Goal: Information Seeking & Learning: Learn about a topic

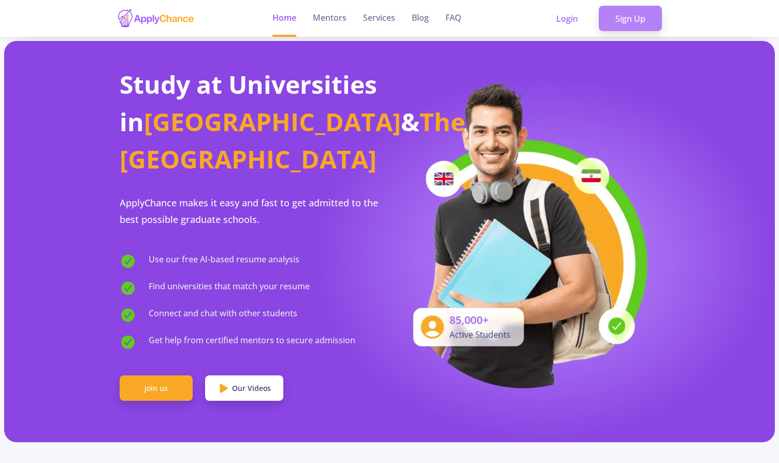
click at [567, 18] on link "Sign Up" at bounding box center [630, 19] width 63 height 26
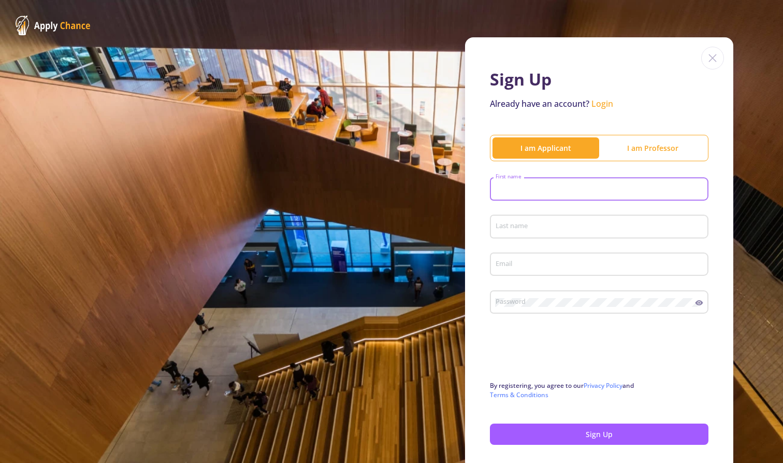
type input "A"
type input "Abolfazl"
type input "Mahyapour"
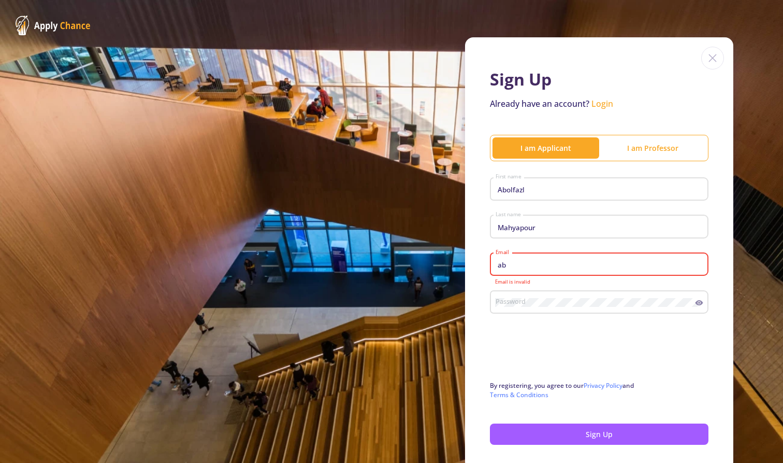
type input "a"
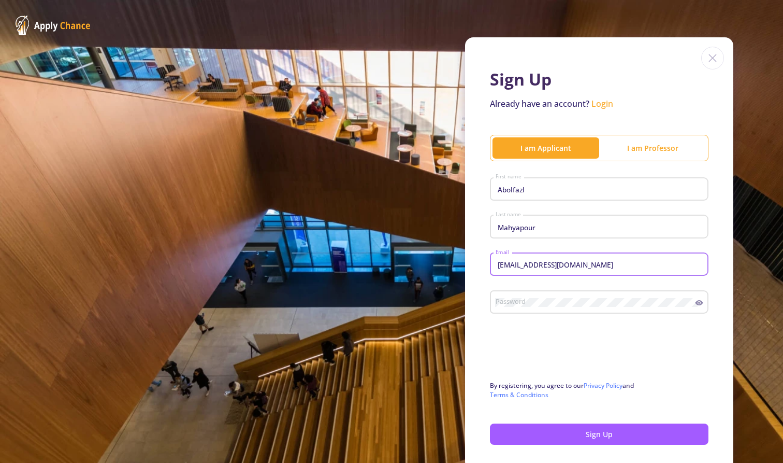
type input "[EMAIL_ADDRESS][DOMAIN_NAME]"
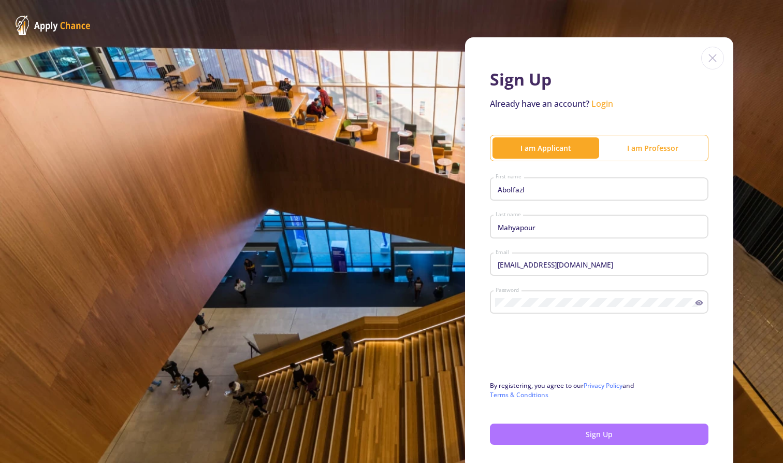
click at [547, 329] on button "Sign Up" at bounding box center [599, 433] width 219 height 21
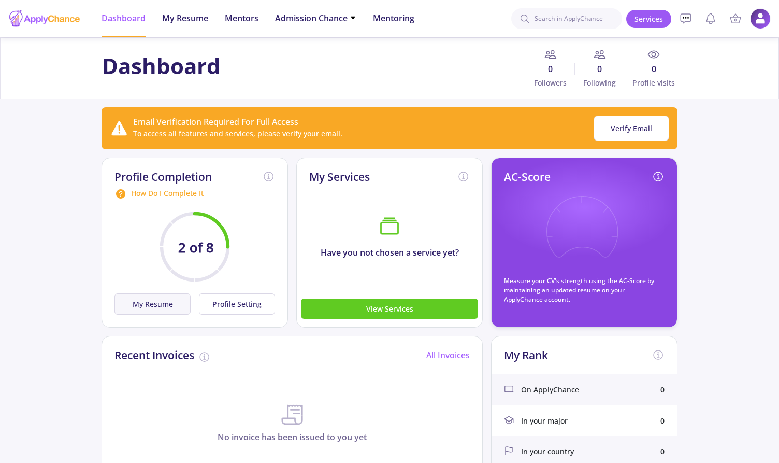
click at [172, 303] on button "My Resume" at bounding box center [153, 303] width 76 height 21
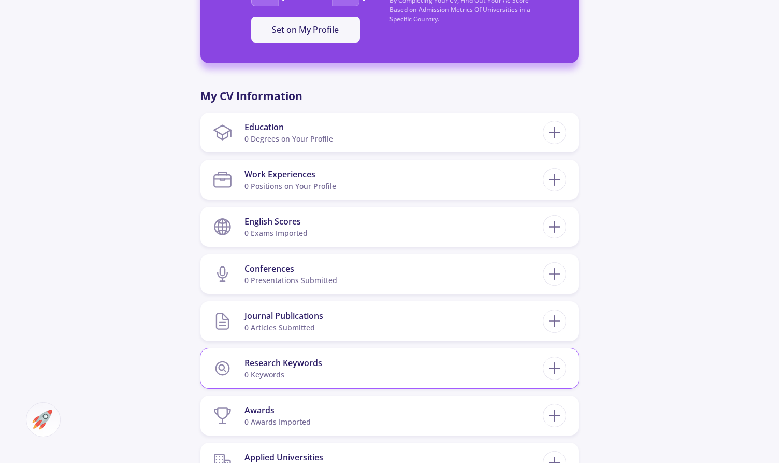
scroll to position [400, 0]
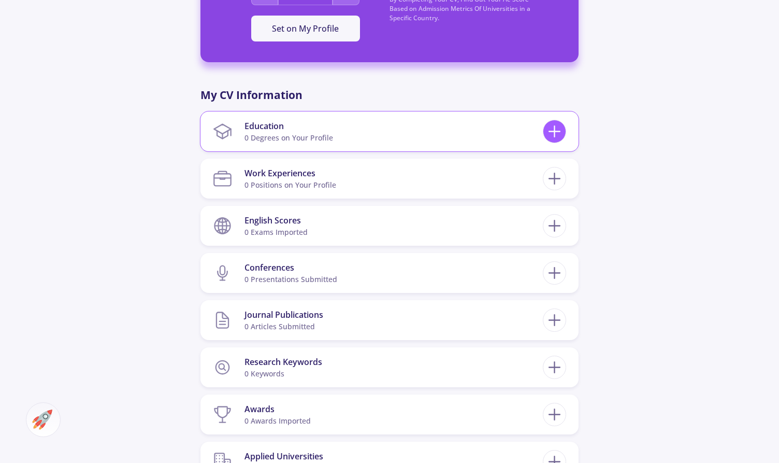
click at [555, 125] on icon at bounding box center [554, 131] width 19 height 19
checkbox input "false"
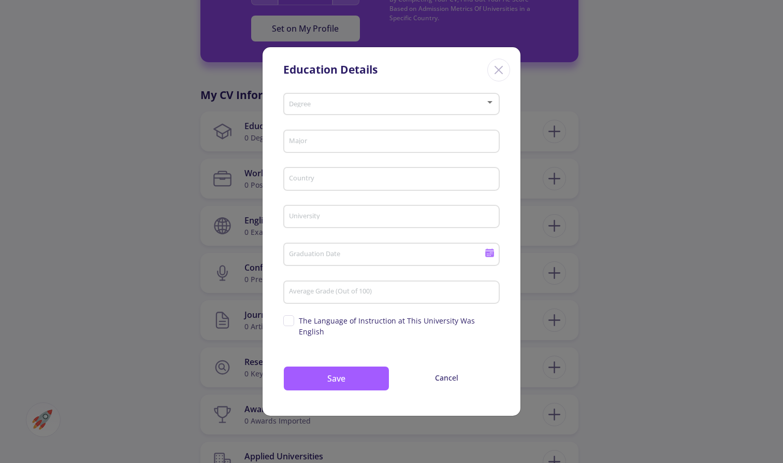
click at [398, 108] on span at bounding box center [388, 104] width 195 height 7
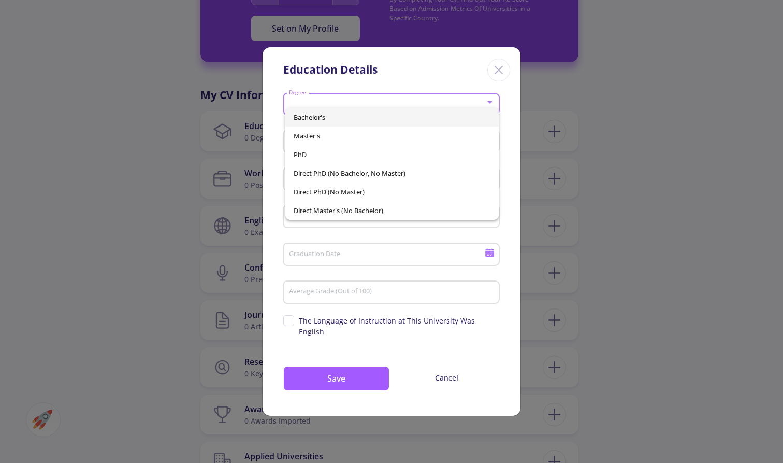
click at [497, 81] on div at bounding box center [391, 231] width 783 height 463
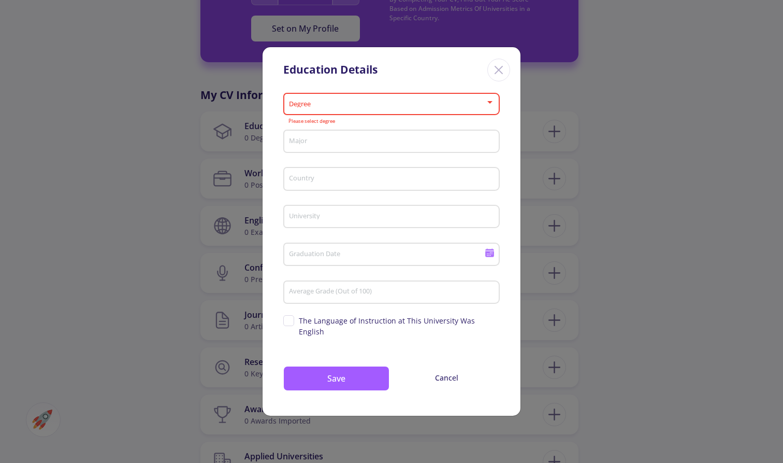
click at [567, 124] on div "Education Details Degree Please select degree Major Country University Graduati…" at bounding box center [391, 231] width 783 height 463
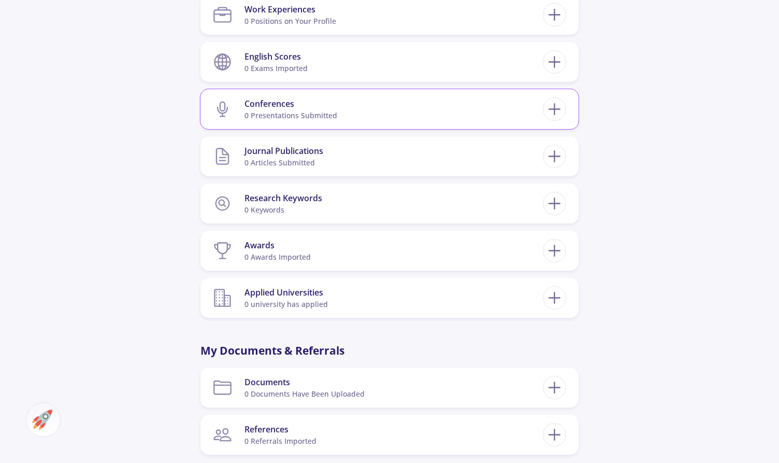
scroll to position [660, 0]
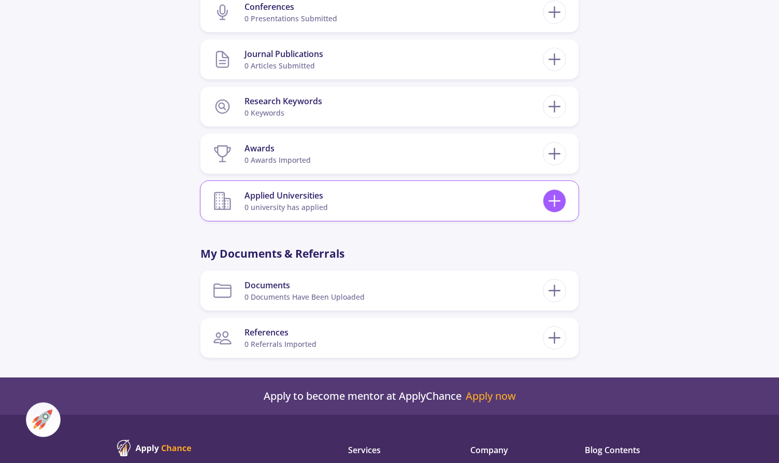
click at [558, 202] on icon at bounding box center [554, 200] width 19 height 19
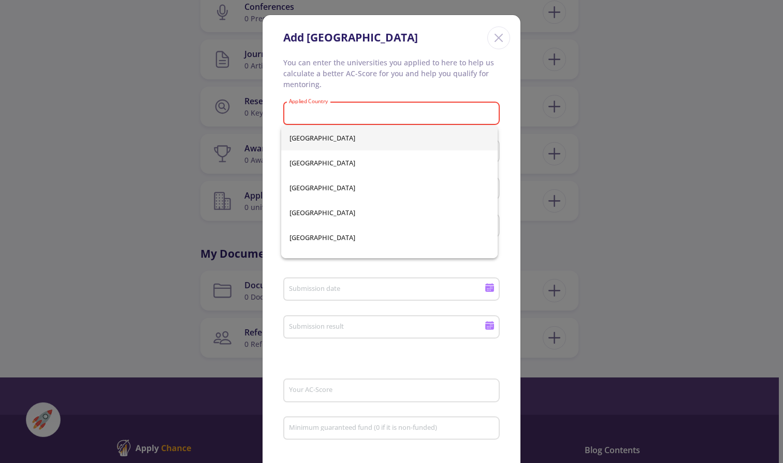
click at [495, 35] on icon "Close" at bounding box center [499, 38] width 17 height 17
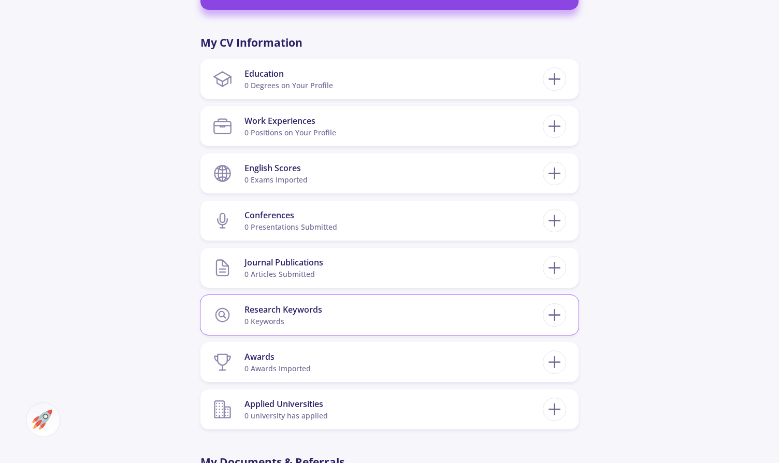
scroll to position [448, 0]
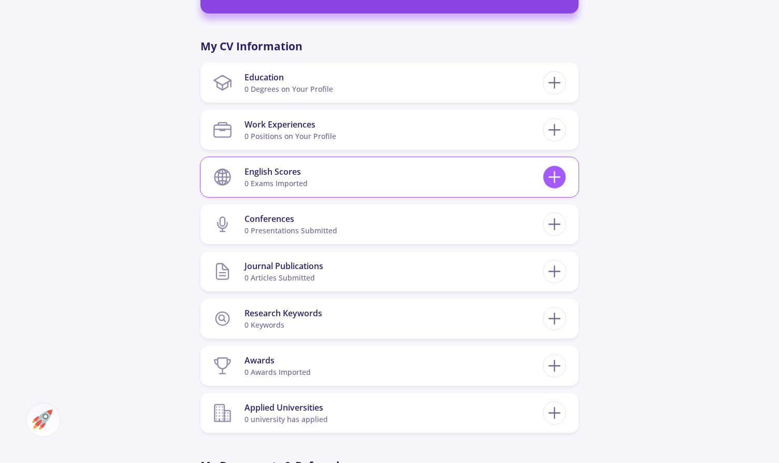
click at [561, 178] on icon at bounding box center [554, 176] width 19 height 19
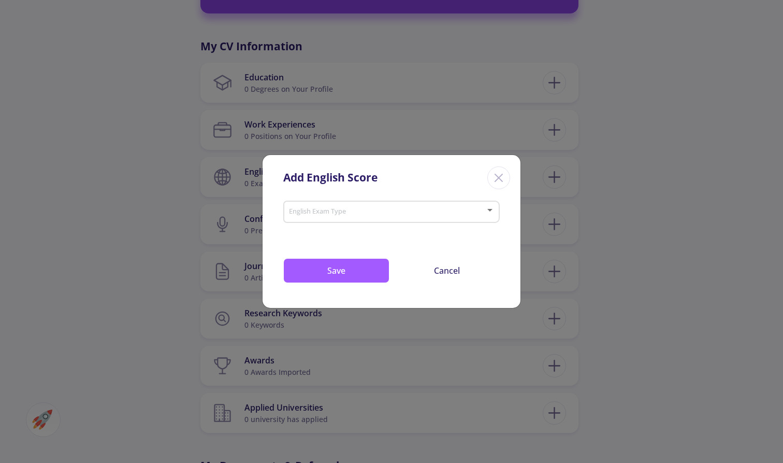
click at [336, 210] on span at bounding box center [388, 211] width 195 height 7
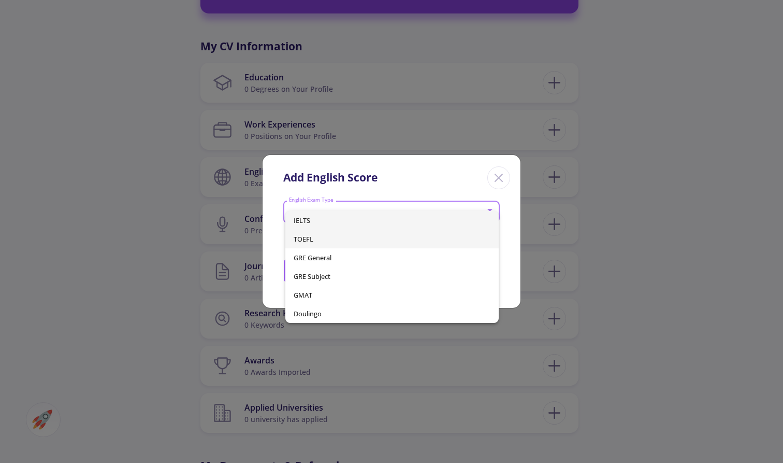
click at [343, 242] on span "TOEFL" at bounding box center [392, 239] width 197 height 19
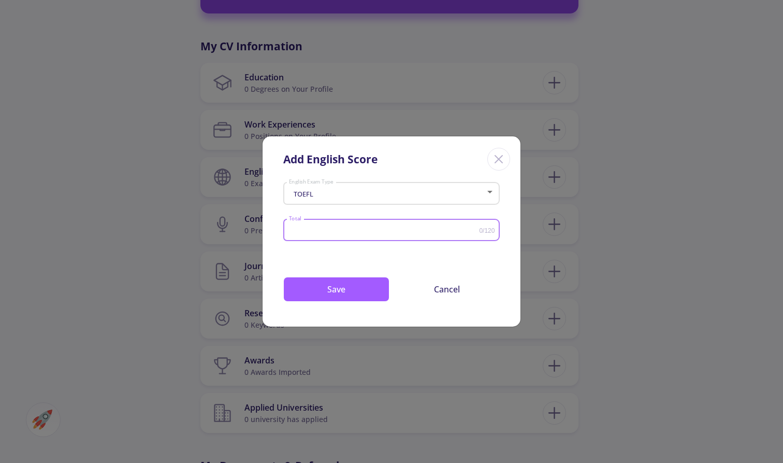
click at [360, 230] on input "Total" at bounding box center [384, 230] width 191 height 8
type input "99"
click at [344, 287] on button "Save" at bounding box center [336, 289] width 106 height 25
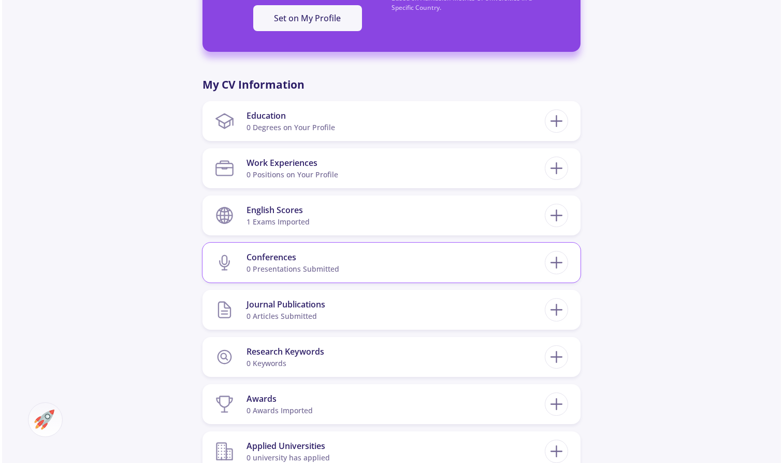
scroll to position [416, 0]
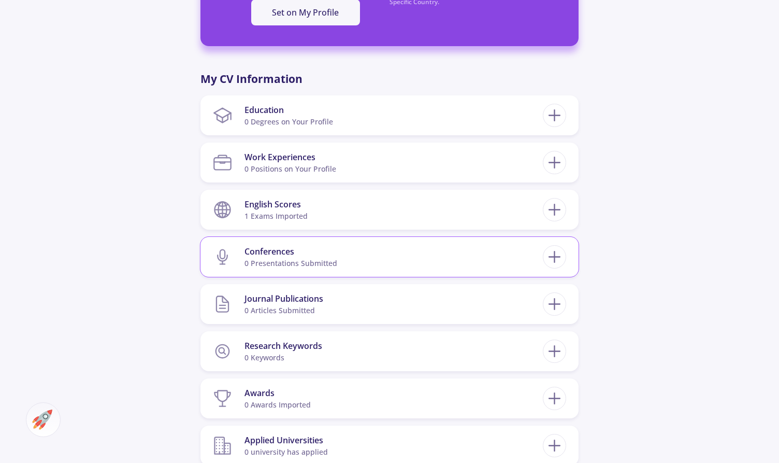
click at [368, 256] on section "Conferences 0 presentations submitted" at bounding box center [378, 257] width 330 height 32
click at [554, 254] on icon at bounding box center [554, 256] width 19 height 19
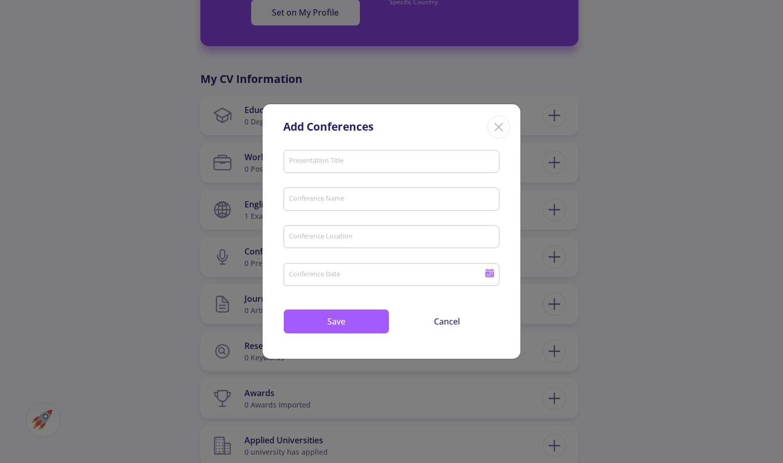
click at [493, 126] on icon "Close" at bounding box center [499, 127] width 17 height 17
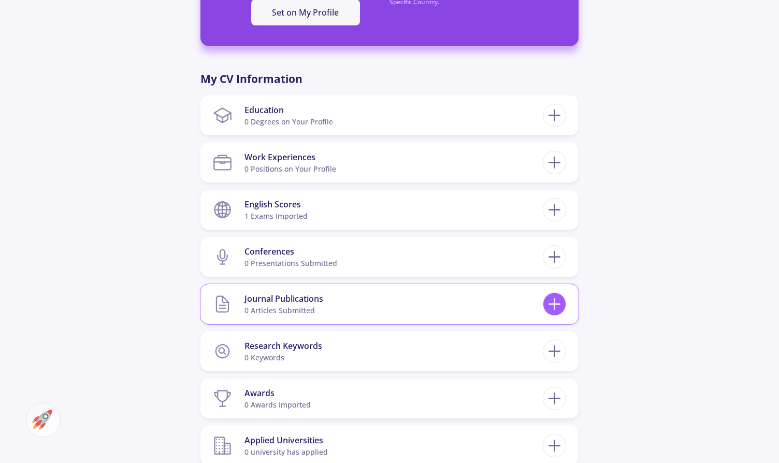
click at [553, 311] on icon at bounding box center [554, 303] width 19 height 19
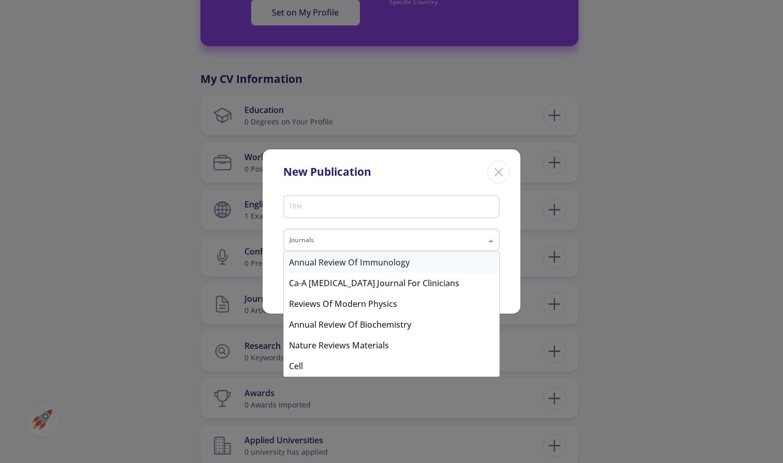
click at [465, 246] on input "text" at bounding box center [381, 241] width 183 height 12
click at [465, 244] on input "text" at bounding box center [381, 241] width 183 height 12
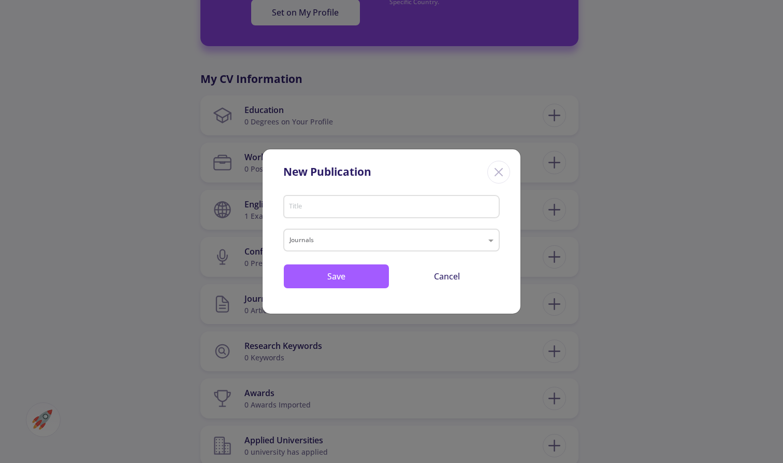
click at [502, 171] on icon "Close" at bounding box center [499, 172] width 17 height 17
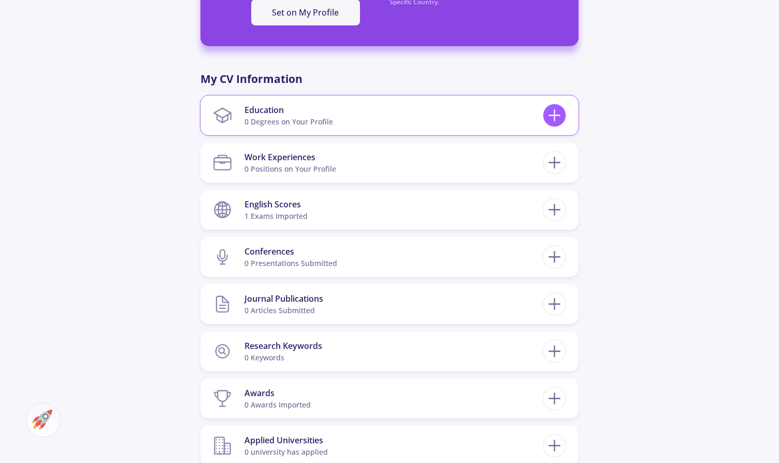
click at [560, 116] on icon at bounding box center [554, 115] width 19 height 19
checkbox input "false"
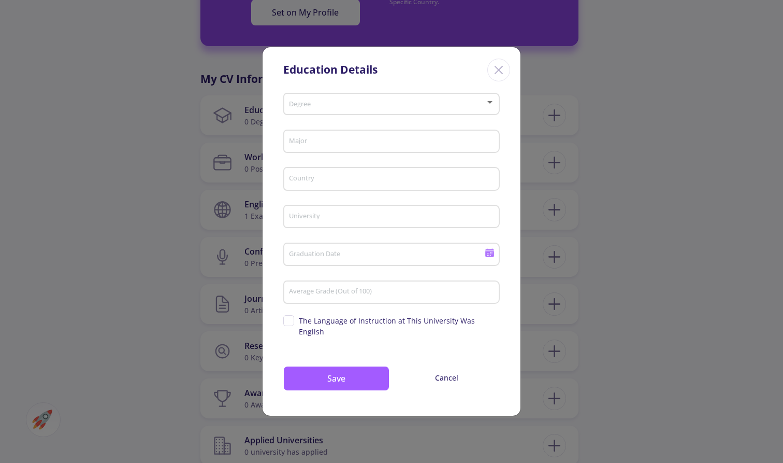
click at [321, 108] on span at bounding box center [388, 104] width 195 height 7
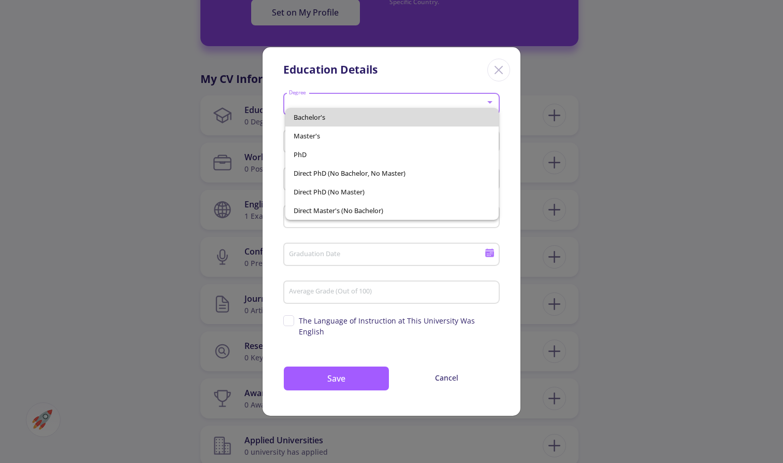
click at [327, 116] on span "Bachelor's" at bounding box center [392, 117] width 197 height 19
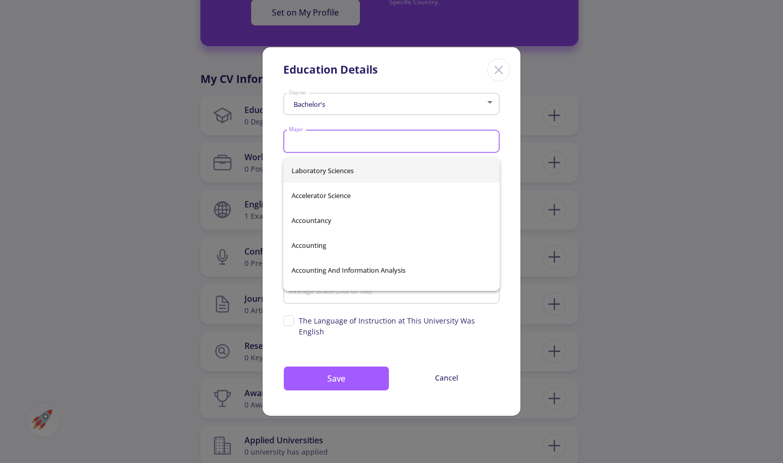
click at [331, 142] on input "Major" at bounding box center [393, 141] width 209 height 9
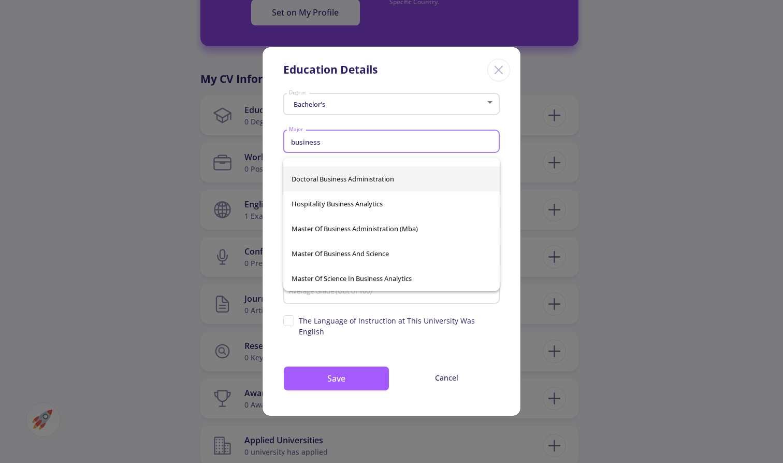
scroll to position [489, 0]
type input "b"
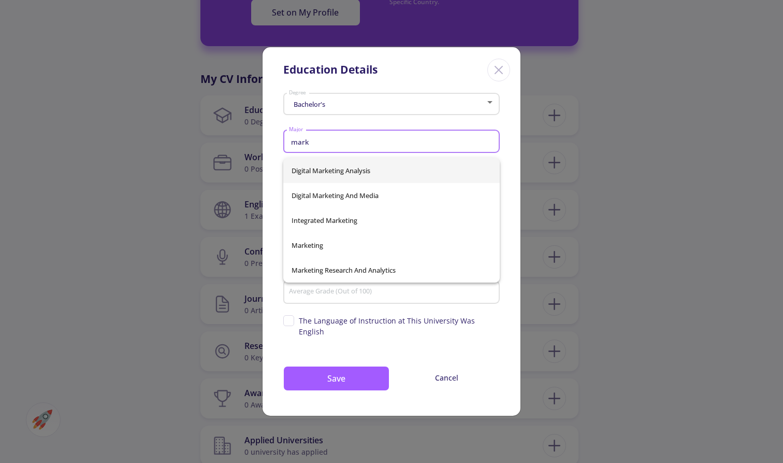
scroll to position [0, 0]
drag, startPoint x: 389, startPoint y: 250, endPoint x: 340, endPoint y: 243, distance: 48.7
click at [340, 243] on span "Marketing" at bounding box center [392, 245] width 200 height 25
type input "Marketing"
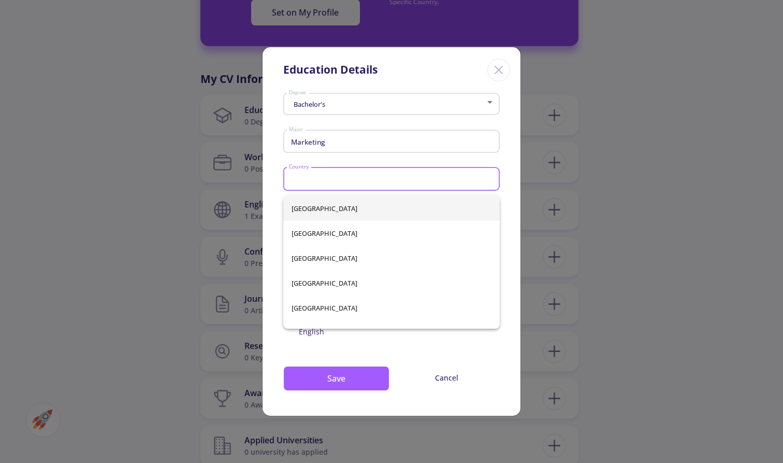
click at [346, 180] on input "Country" at bounding box center [393, 179] width 209 height 9
click at [331, 280] on span "[GEOGRAPHIC_DATA]" at bounding box center [392, 282] width 200 height 25
type input "[GEOGRAPHIC_DATA]"
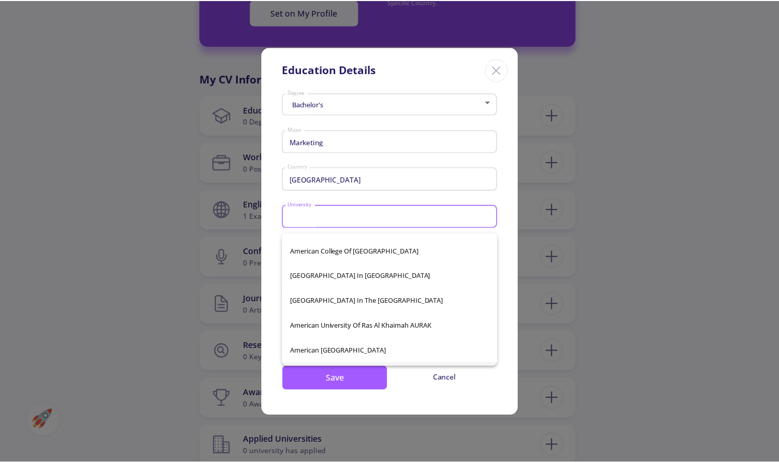
scroll to position [307, 0]
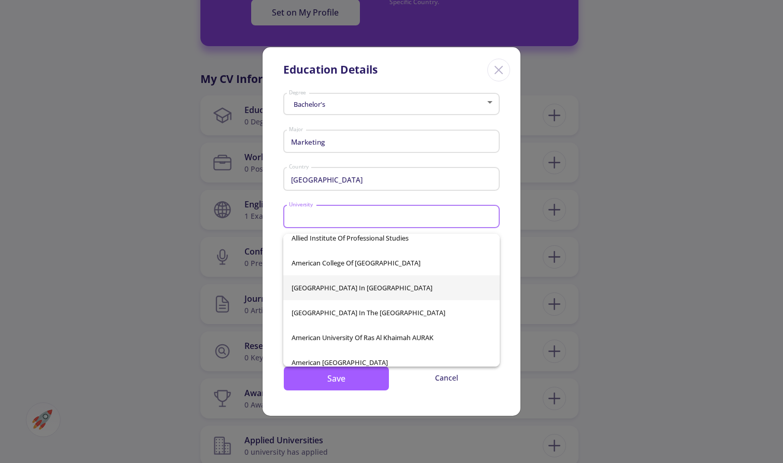
click at [361, 291] on span "[GEOGRAPHIC_DATA] in [GEOGRAPHIC_DATA]" at bounding box center [392, 287] width 200 height 25
type input "[GEOGRAPHIC_DATA] in [GEOGRAPHIC_DATA]"
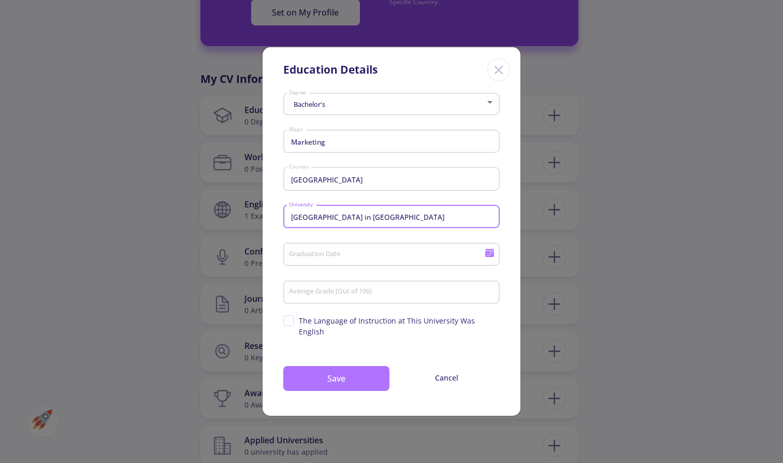
click at [340, 329] on button "Save" at bounding box center [336, 378] width 106 height 25
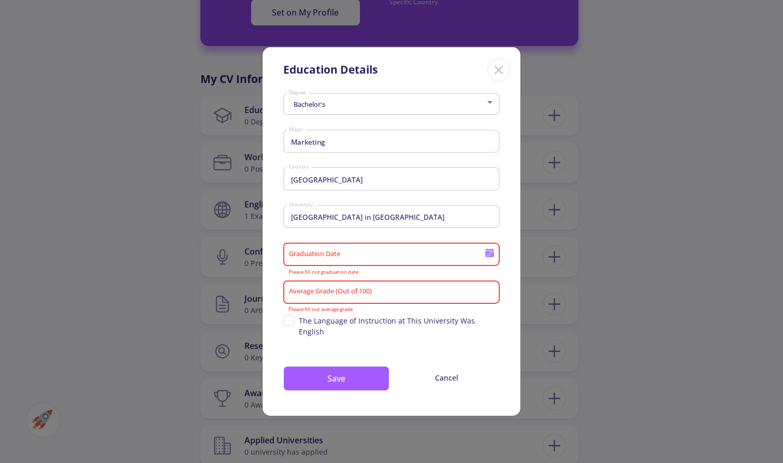
click at [496, 75] on icon "Close" at bounding box center [499, 70] width 17 height 17
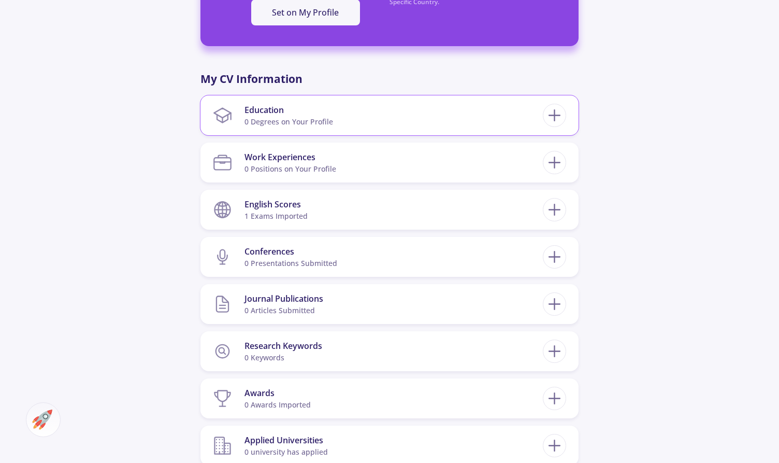
click at [435, 122] on section "Education 0 Degrees on Your Profile" at bounding box center [378, 115] width 330 height 32
click at [555, 113] on line at bounding box center [555, 115] width 0 height 11
checkbox input "false"
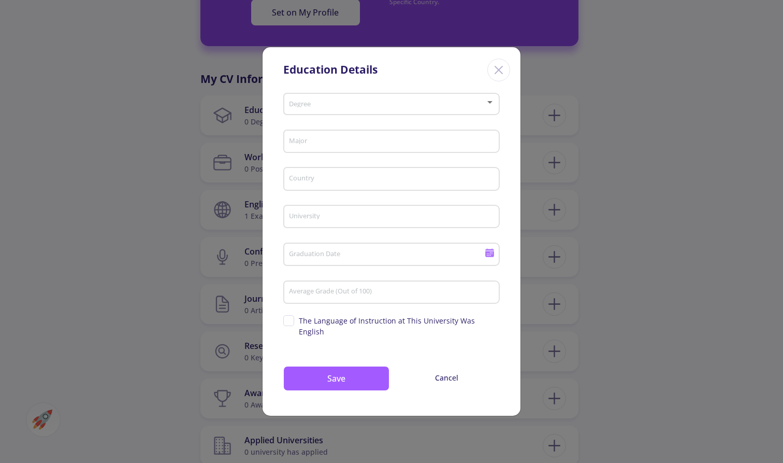
click at [478, 103] on div "Degree" at bounding box center [392, 102] width 207 height 26
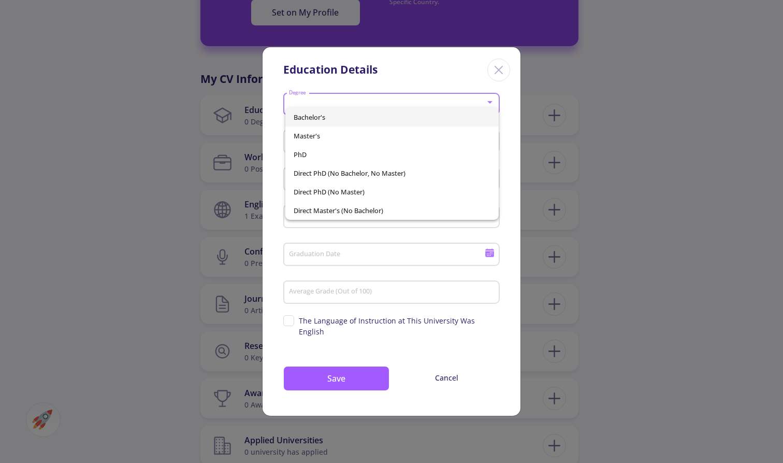
click at [494, 79] on div at bounding box center [391, 231] width 783 height 463
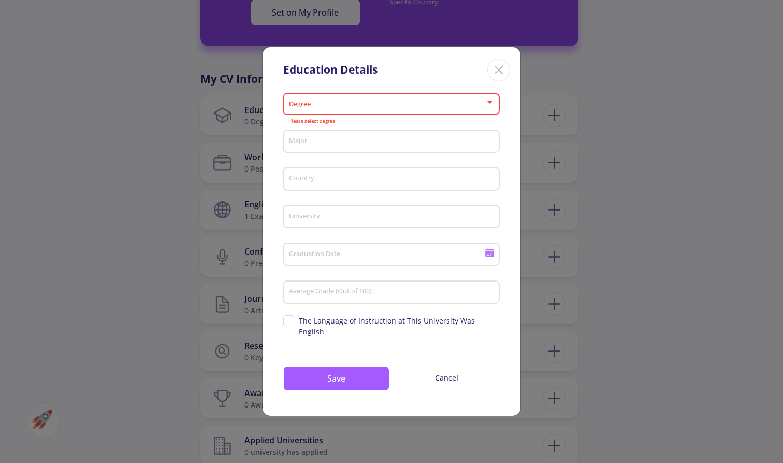
click at [497, 75] on icon "Close" at bounding box center [499, 70] width 17 height 17
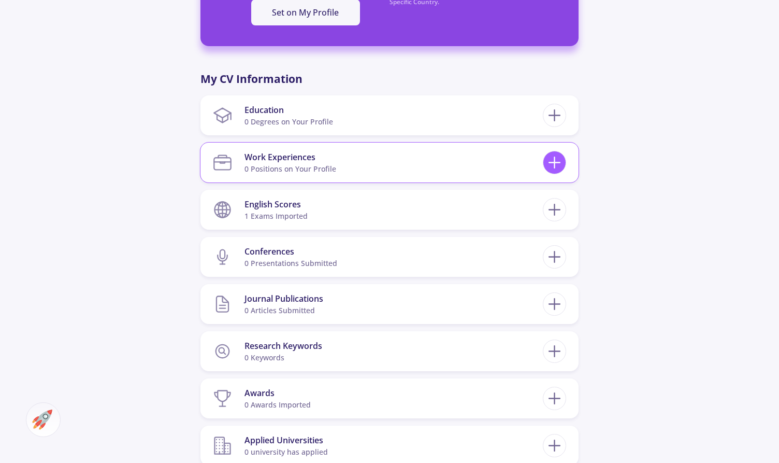
click at [545, 165] on icon at bounding box center [554, 162] width 19 height 19
checkbox input "false"
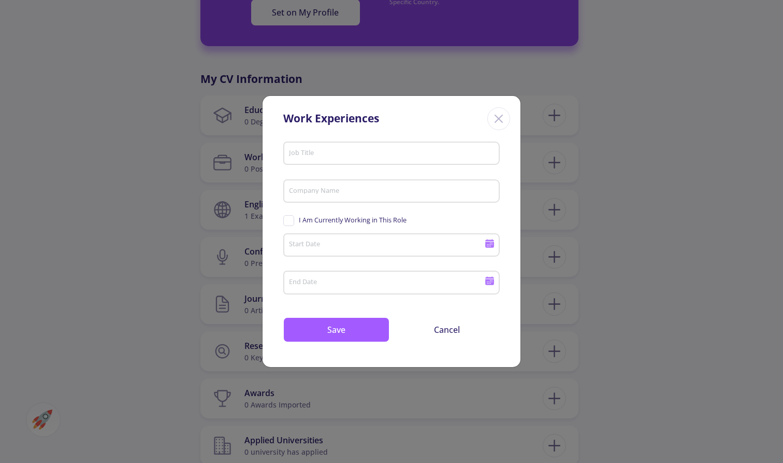
click at [497, 125] on icon "Close" at bounding box center [499, 118] width 17 height 17
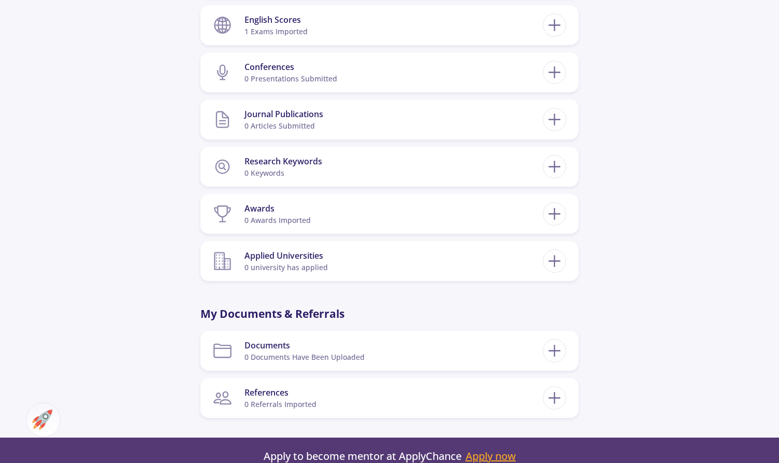
scroll to position [585, 0]
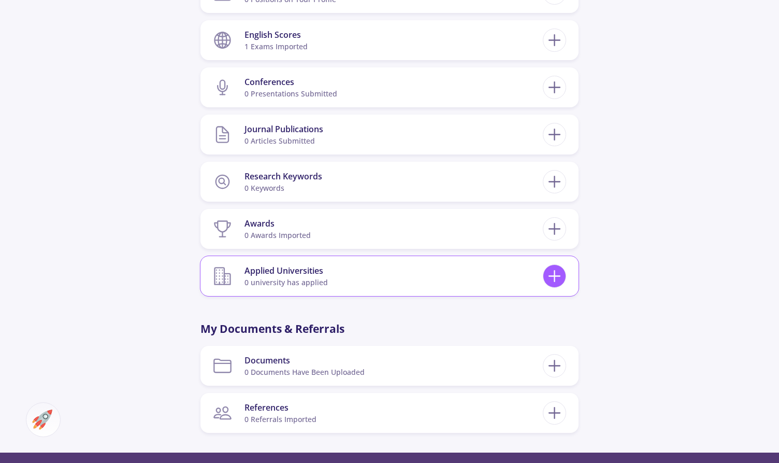
click at [561, 282] on icon at bounding box center [554, 275] width 19 height 19
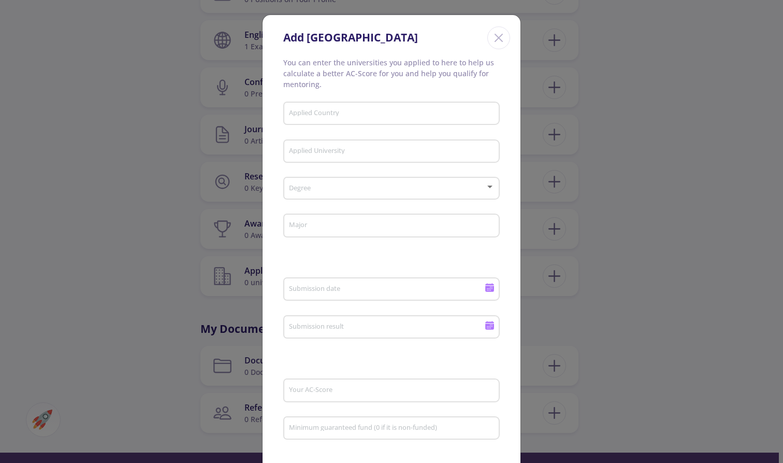
click at [499, 41] on icon "Close" at bounding box center [499, 38] width 17 height 17
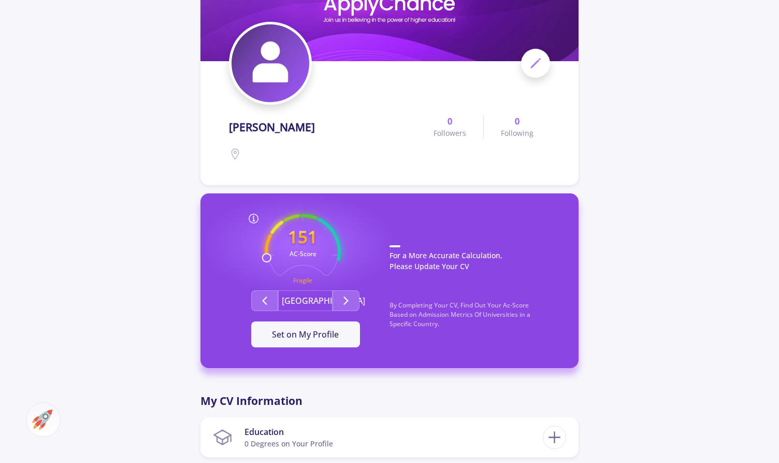
scroll to position [106, 0]
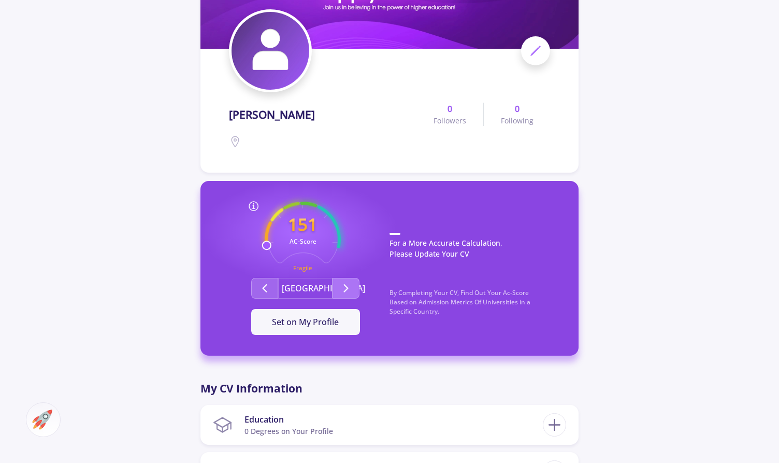
click at [349, 290] on icon "Second group" at bounding box center [346, 288] width 12 height 12
click at [348, 290] on icon "Second group" at bounding box center [346, 288] width 12 height 12
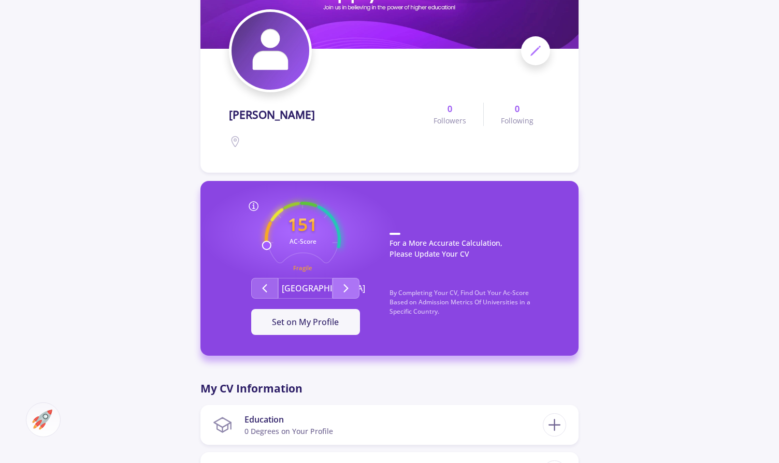
click at [348, 290] on icon "Second group" at bounding box center [346, 288] width 12 height 12
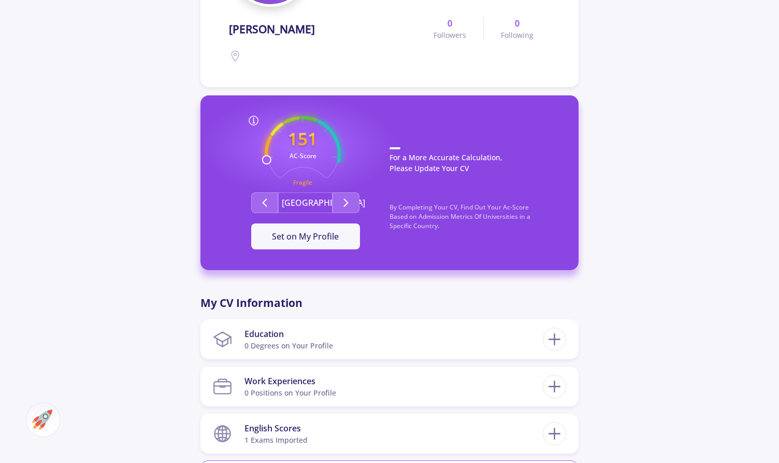
scroll to position [190, 0]
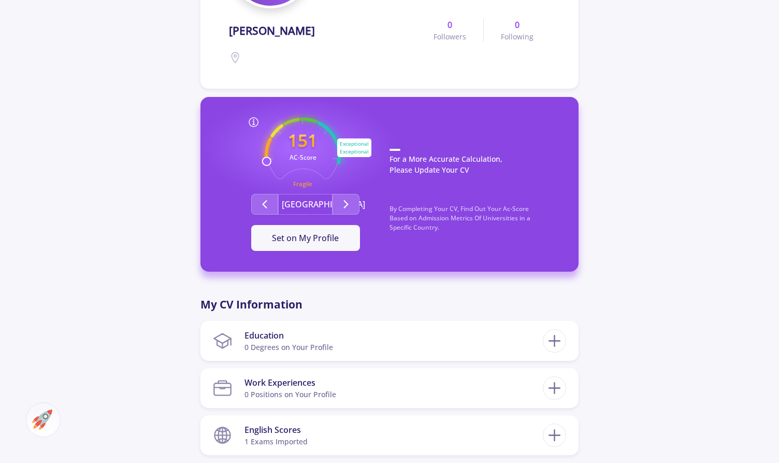
click at [332, 133] on circle at bounding box center [303, 156] width 98 height 98
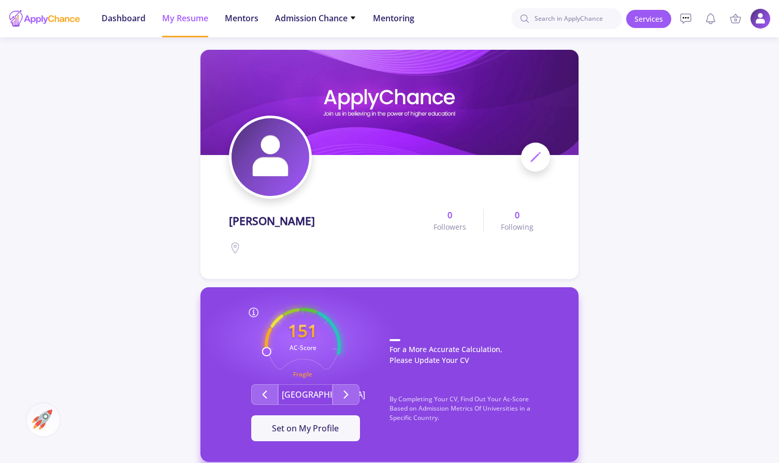
scroll to position [0, 0]
click at [137, 17] on span "Dashboard" at bounding box center [124, 18] width 44 height 12
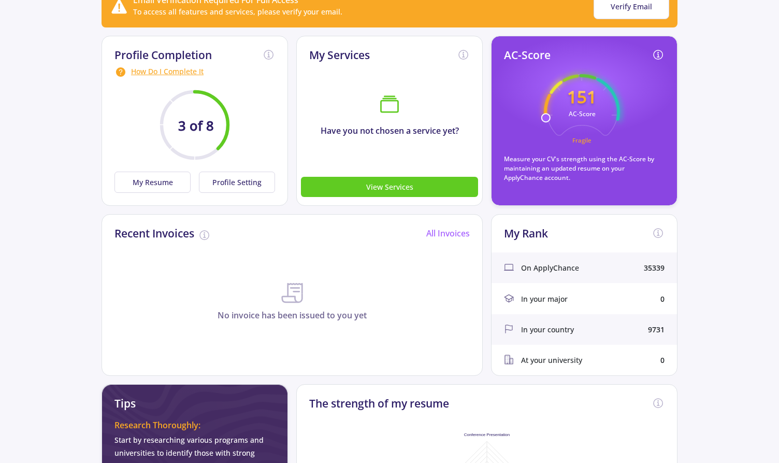
scroll to position [123, 0]
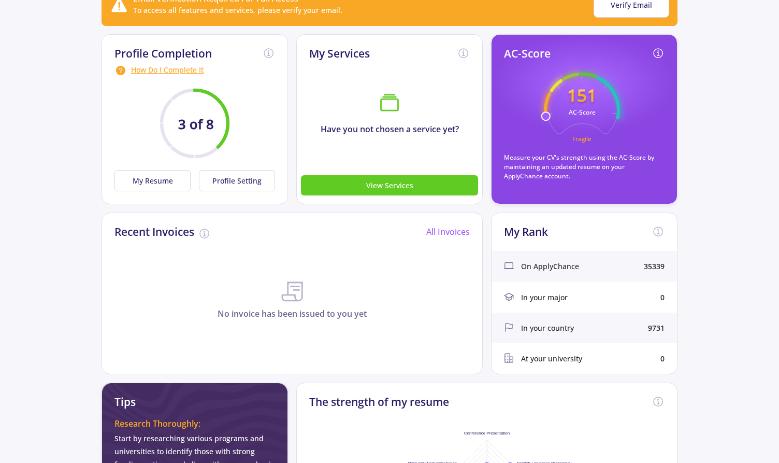
click at [563, 266] on span "On ApplyChance" at bounding box center [550, 266] width 58 height 11
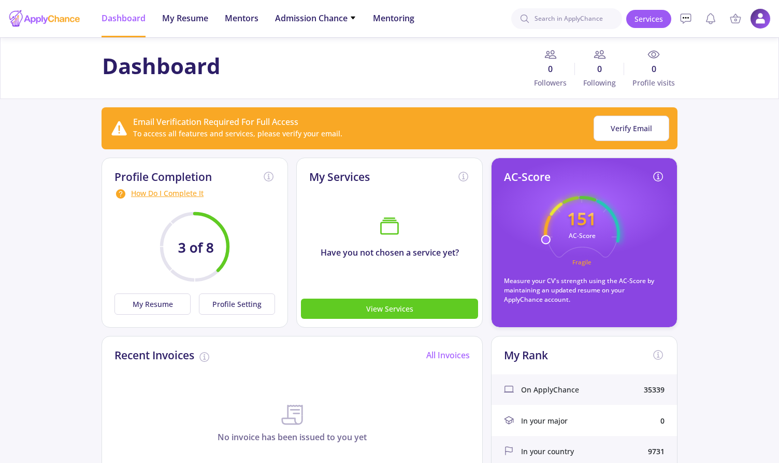
scroll to position [0, 0]
click at [326, 18] on span "Admission Chance" at bounding box center [315, 18] width 81 height 12
click at [341, 58] on link "With Minimum Requirements" at bounding box center [336, 53] width 122 height 19
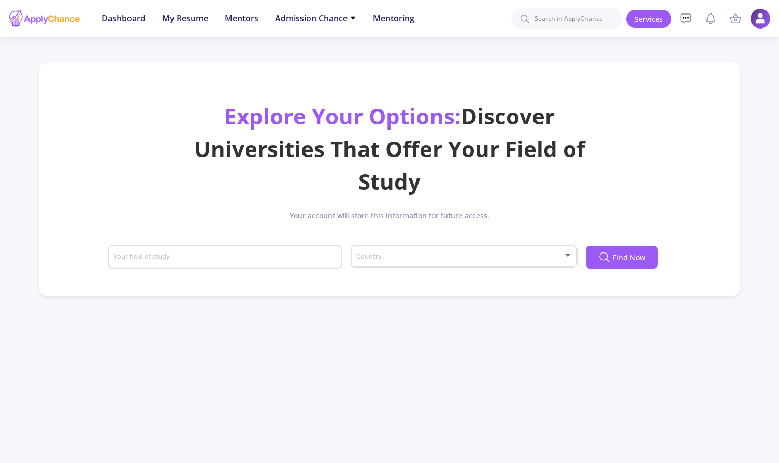
click at [391, 253] on div "Country" at bounding box center [464, 254] width 217 height 26
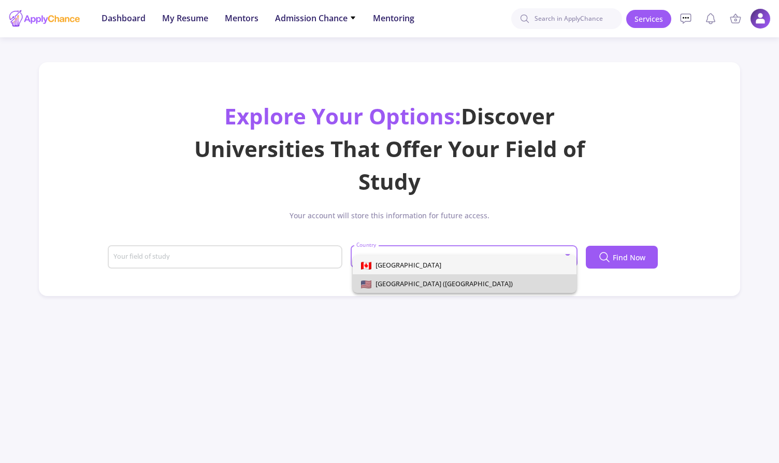
click at [394, 284] on span "[GEOGRAPHIC_DATA] ([GEOGRAPHIC_DATA])" at bounding box center [442, 283] width 141 height 9
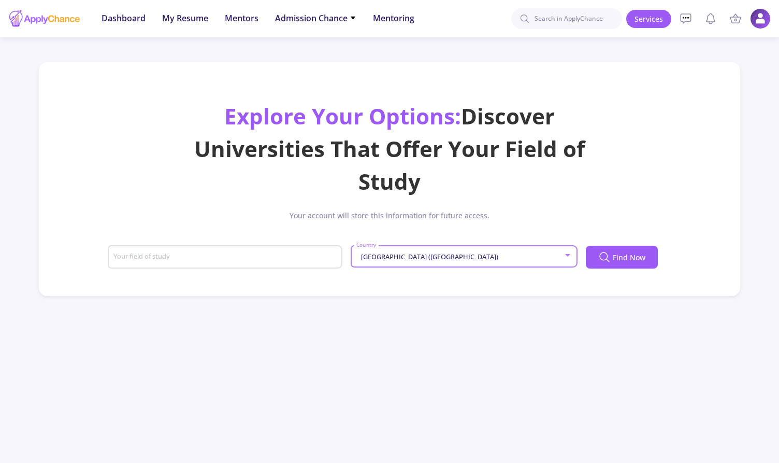
click at [195, 254] on input "Your field of study" at bounding box center [226, 257] width 227 height 9
type input "m"
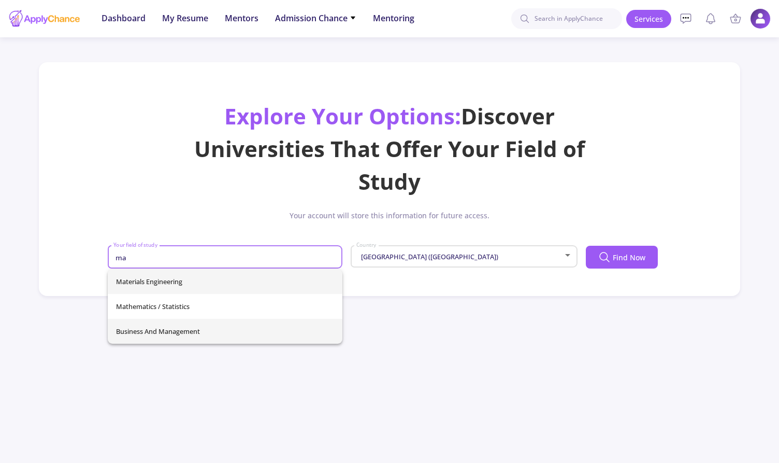
click at [178, 329] on span "Business and Management" at bounding box center [225, 331] width 218 height 25
type input "Business and Management"
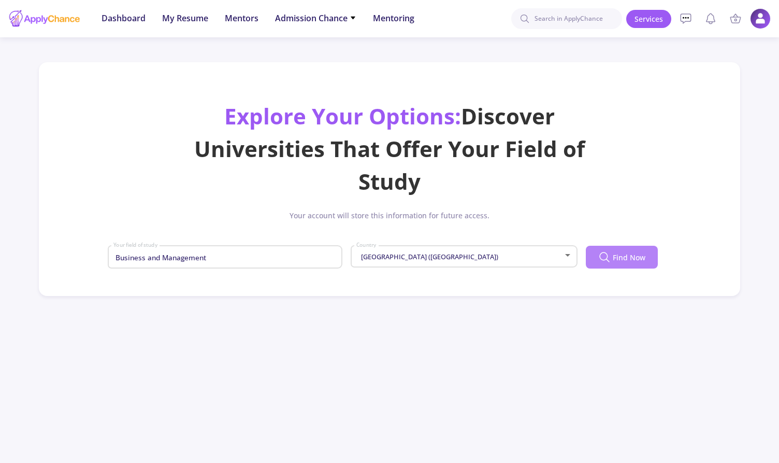
click at [567, 259] on icon at bounding box center [604, 257] width 12 height 12
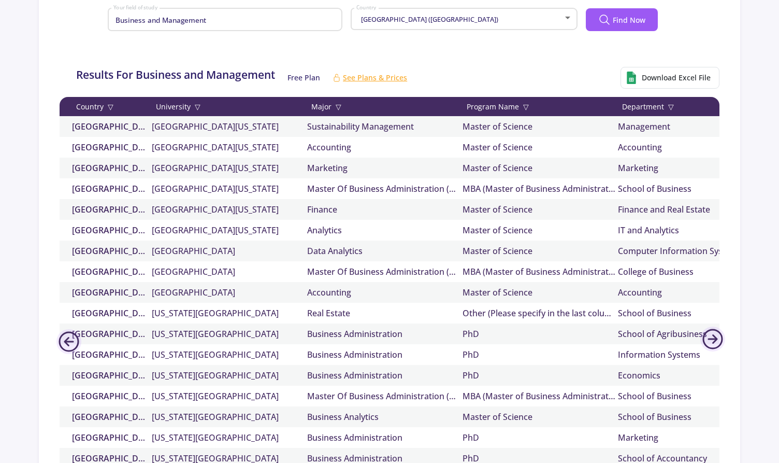
scroll to position [237, 0]
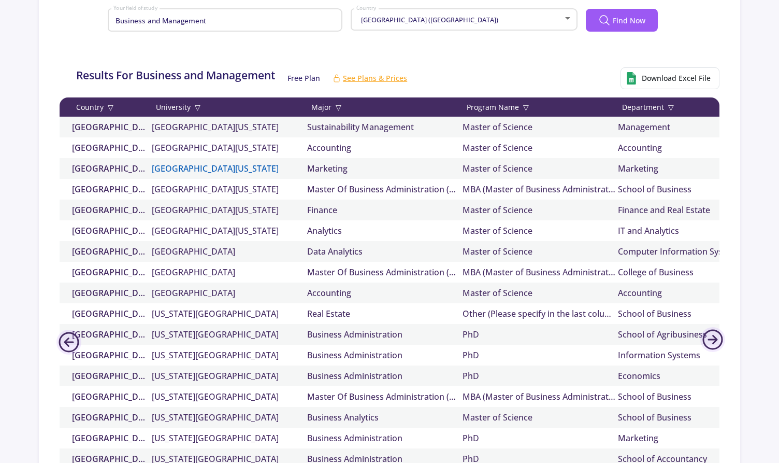
click at [238, 167] on link "[GEOGRAPHIC_DATA][US_STATE]" at bounding box center [229, 168] width 155 height 12
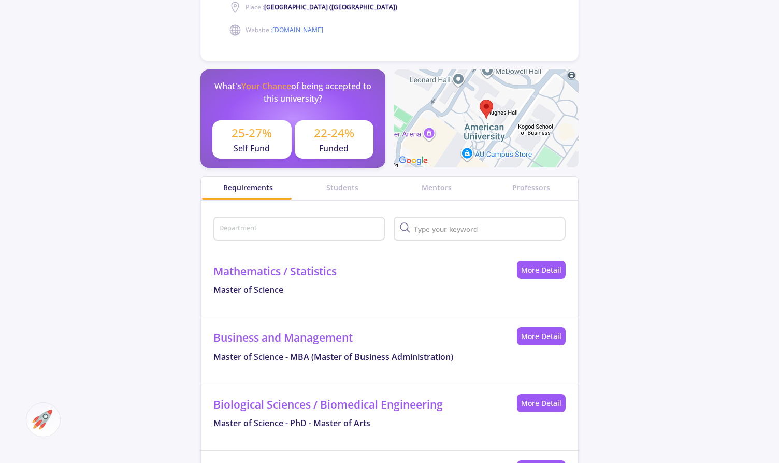
scroll to position [286, 0]
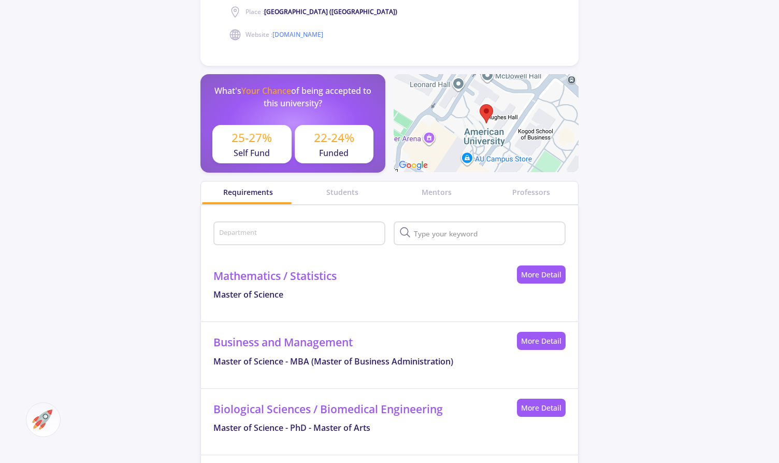
click at [340, 198] on div "Students" at bounding box center [342, 192] width 94 height 23
click at [341, 190] on div "Students" at bounding box center [342, 192] width 94 height 11
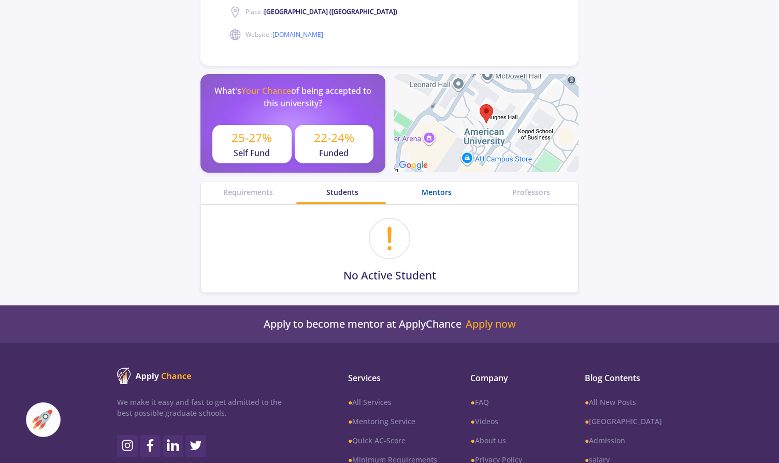
click at [436, 191] on div "Mentors" at bounding box center [437, 192] width 94 height 11
click at [536, 191] on div "Professors" at bounding box center [531, 192] width 94 height 11
click at [244, 188] on div "Requirements" at bounding box center [248, 192] width 94 height 11
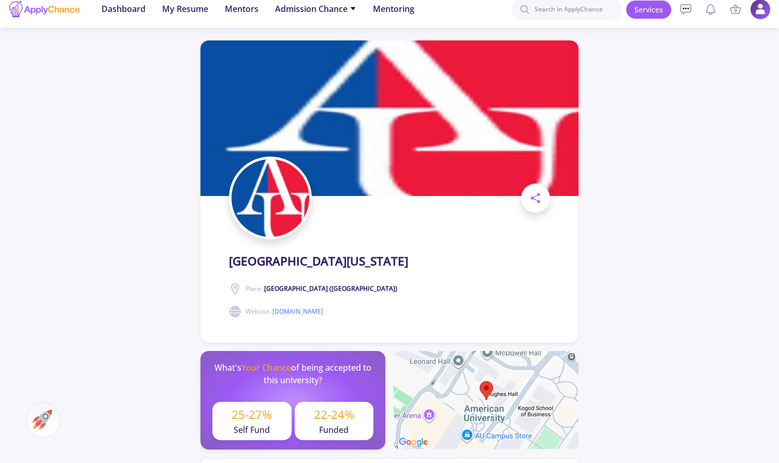
scroll to position [7, 0]
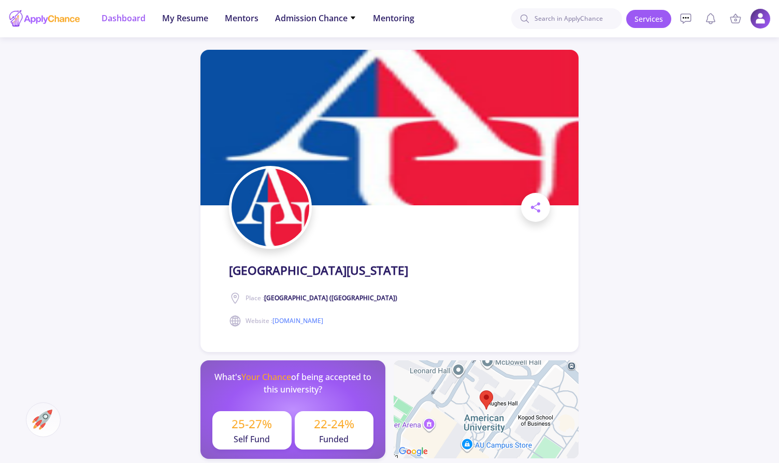
click at [134, 18] on span "Dashboard" at bounding box center [124, 18] width 44 height 12
